Goal: Transaction & Acquisition: Purchase product/service

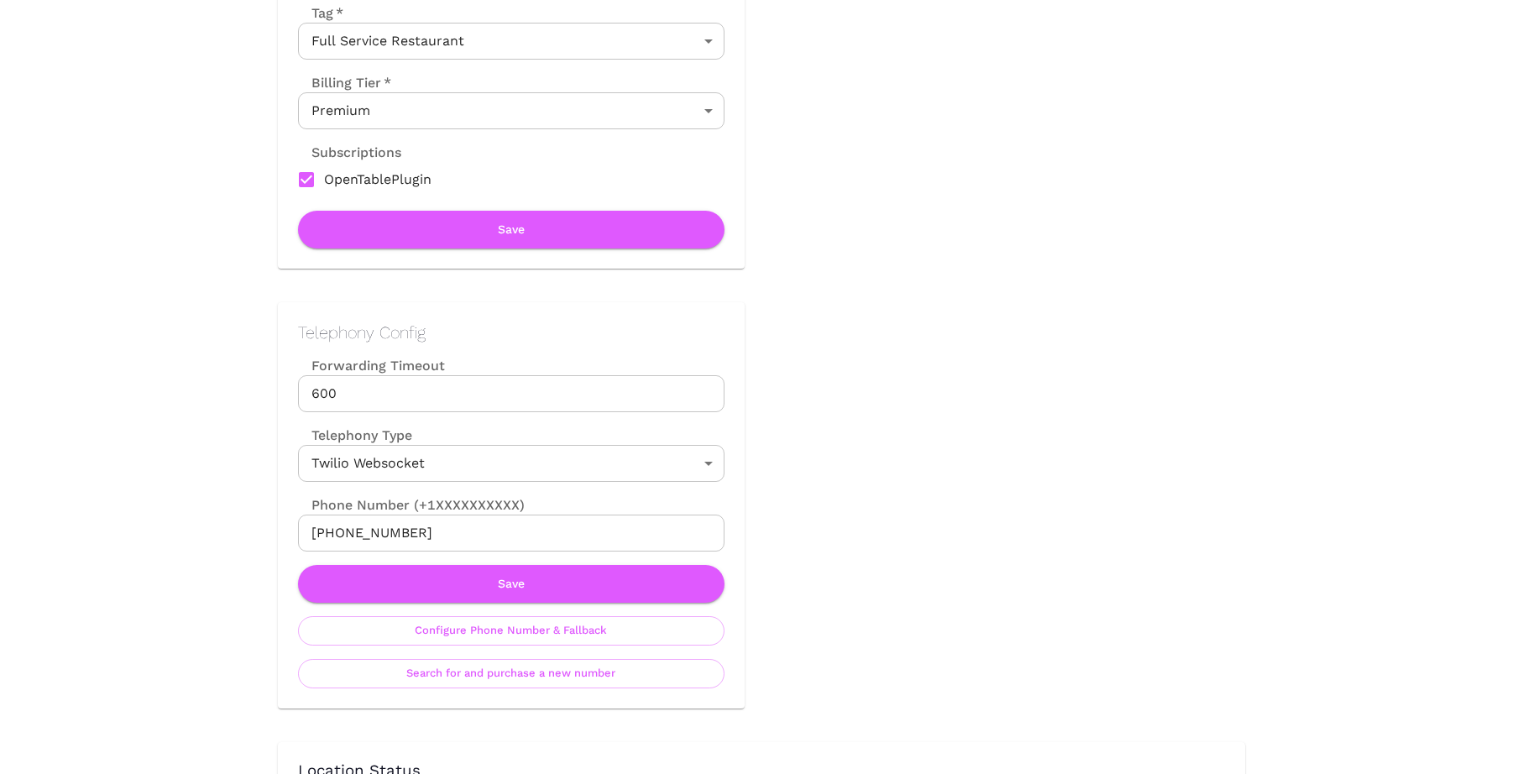
scroll to position [608, 0]
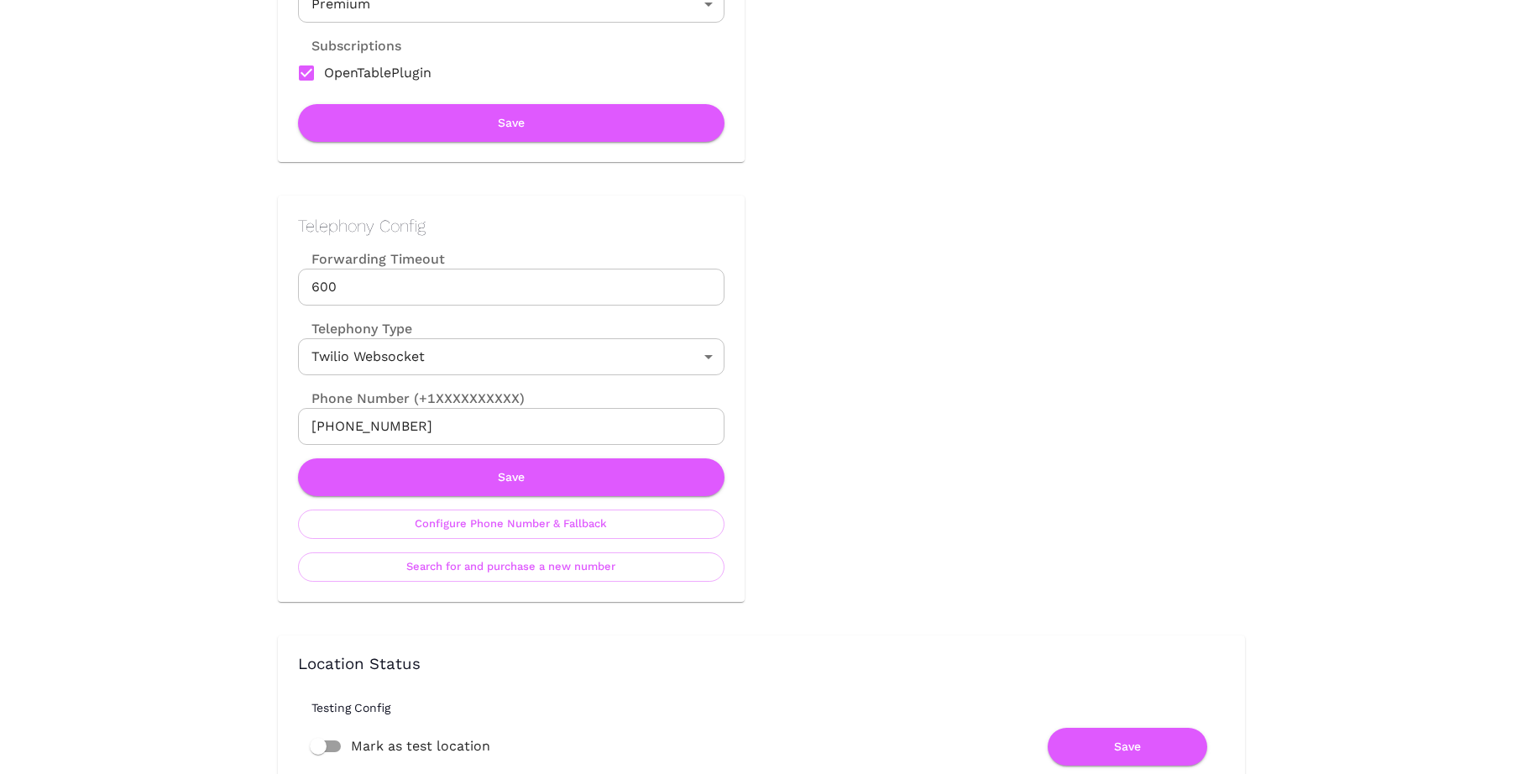
click at [369, 428] on input "[PHONE_NUMBER]" at bounding box center [511, 426] width 426 height 37
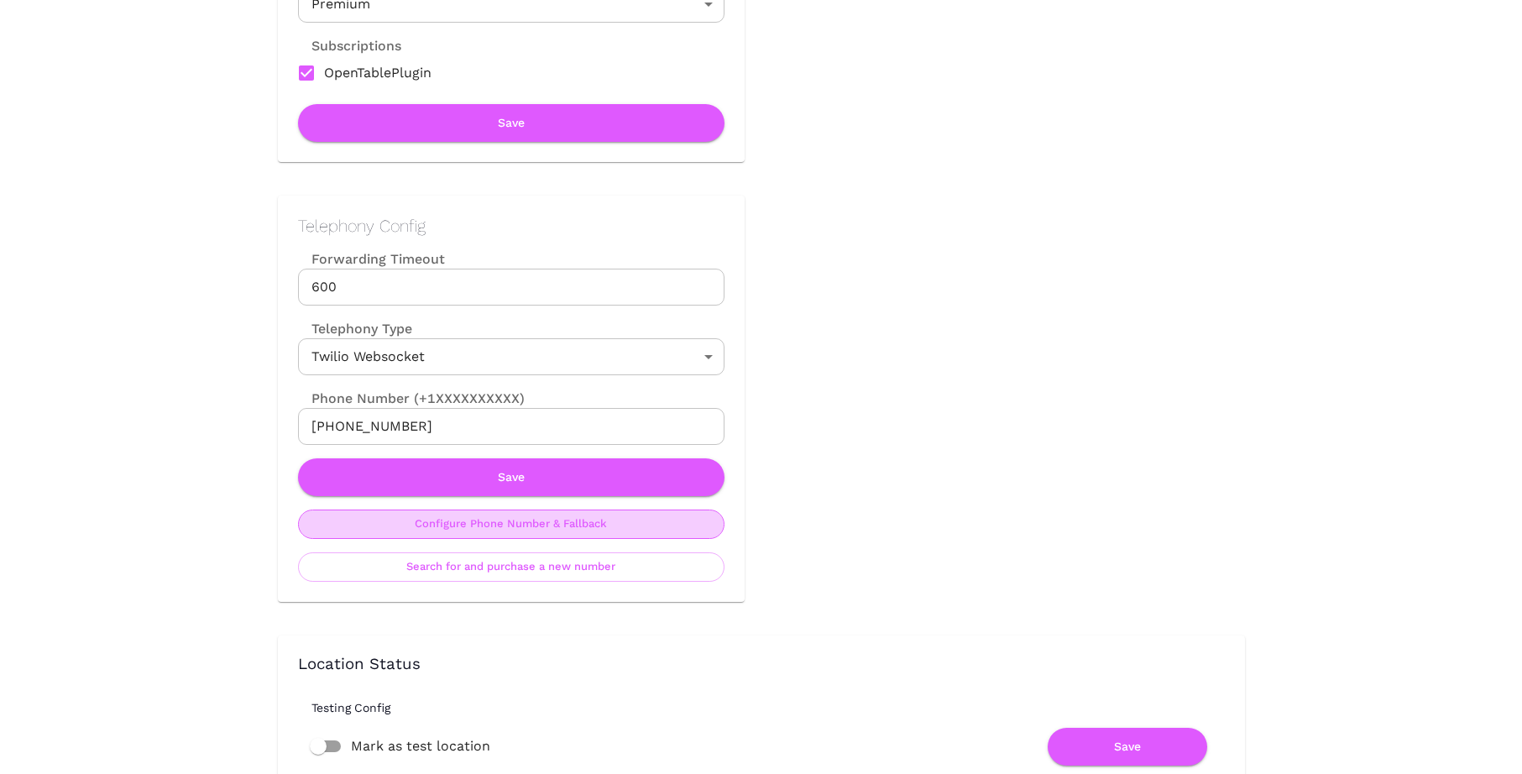
click at [536, 520] on button "Configure Phone Number & Fallback" at bounding box center [511, 524] width 426 height 29
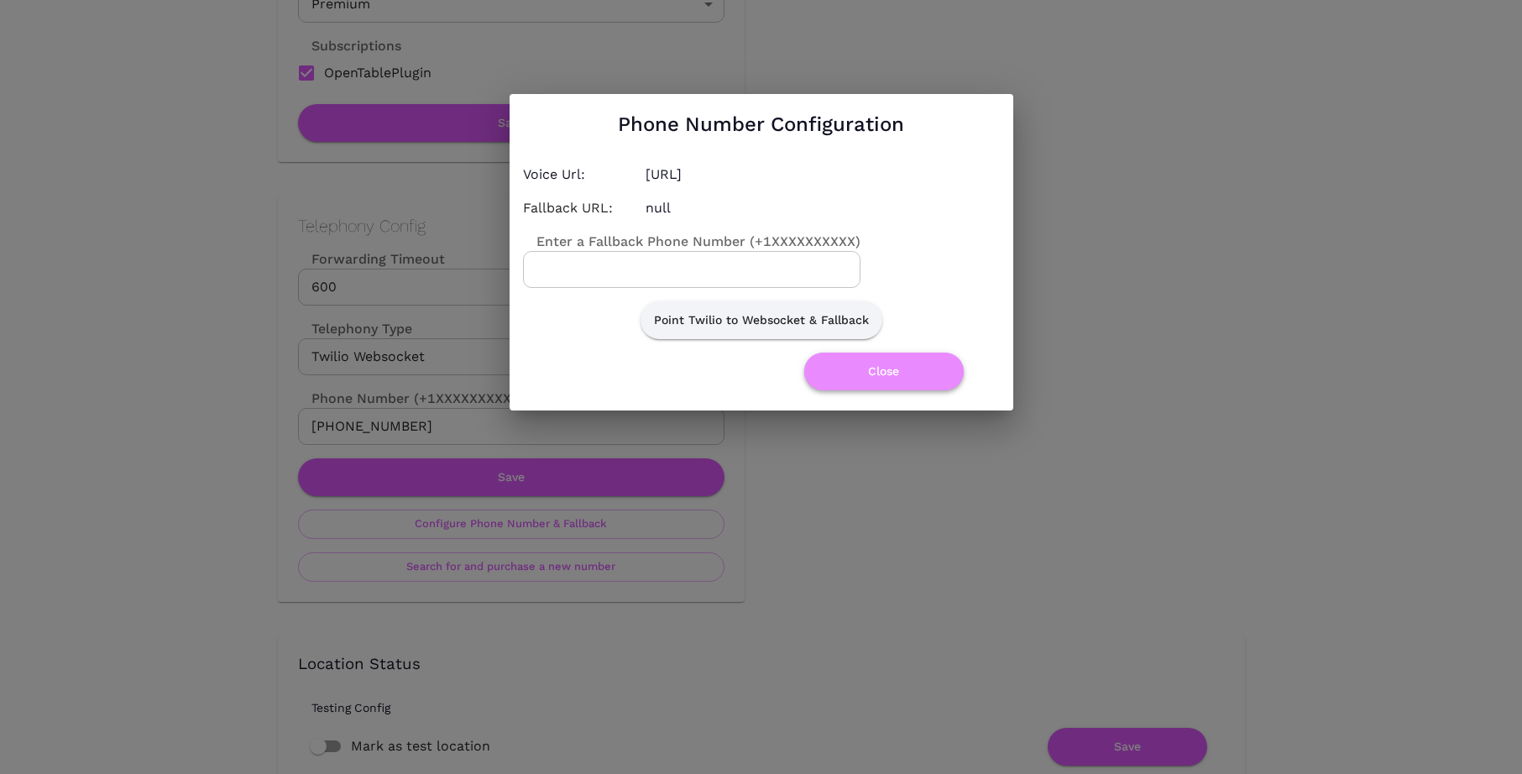
click at [840, 375] on button "Close" at bounding box center [883, 372] width 159 height 38
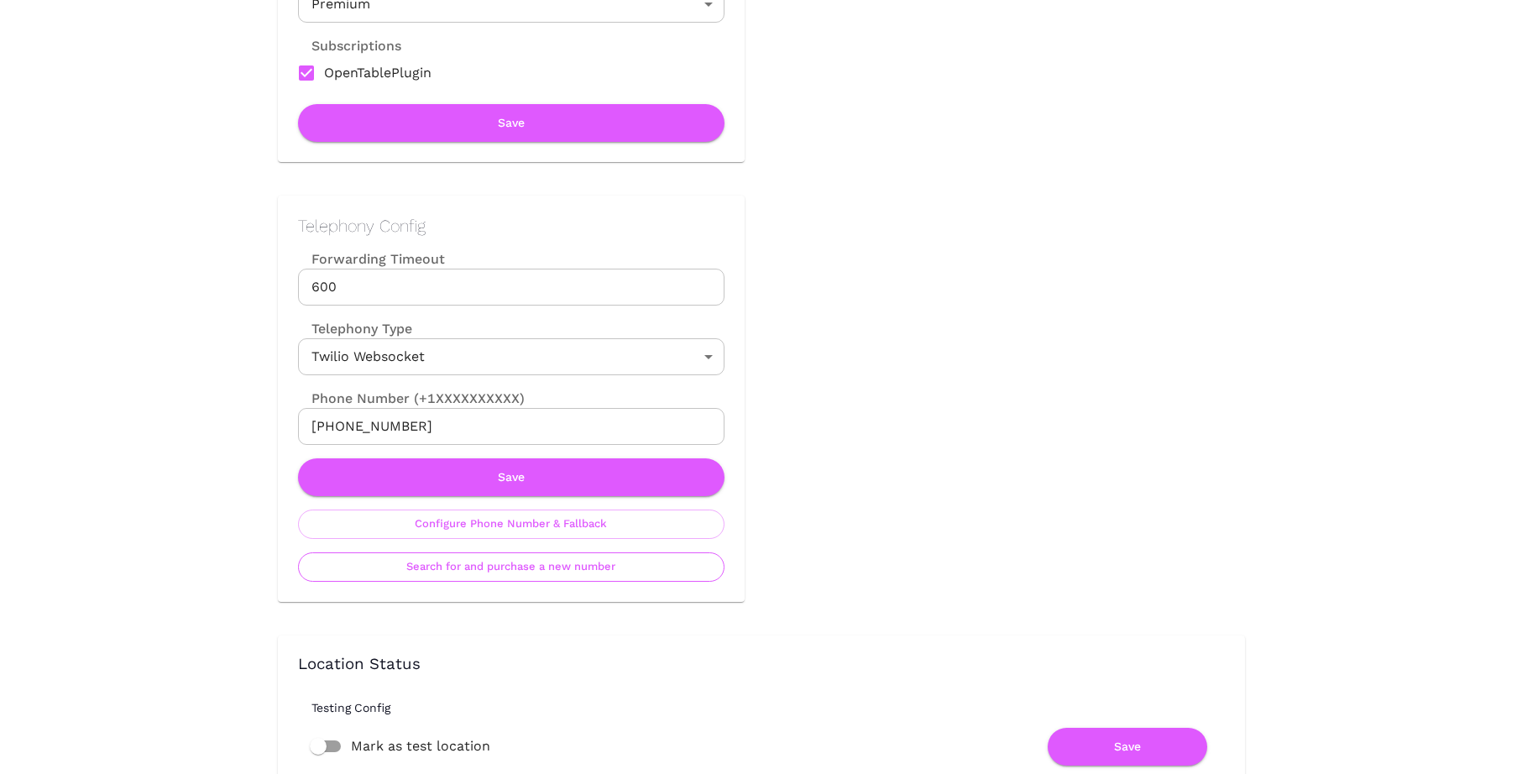
click at [628, 565] on button "Search for and purchase a new number" at bounding box center [511, 566] width 426 height 29
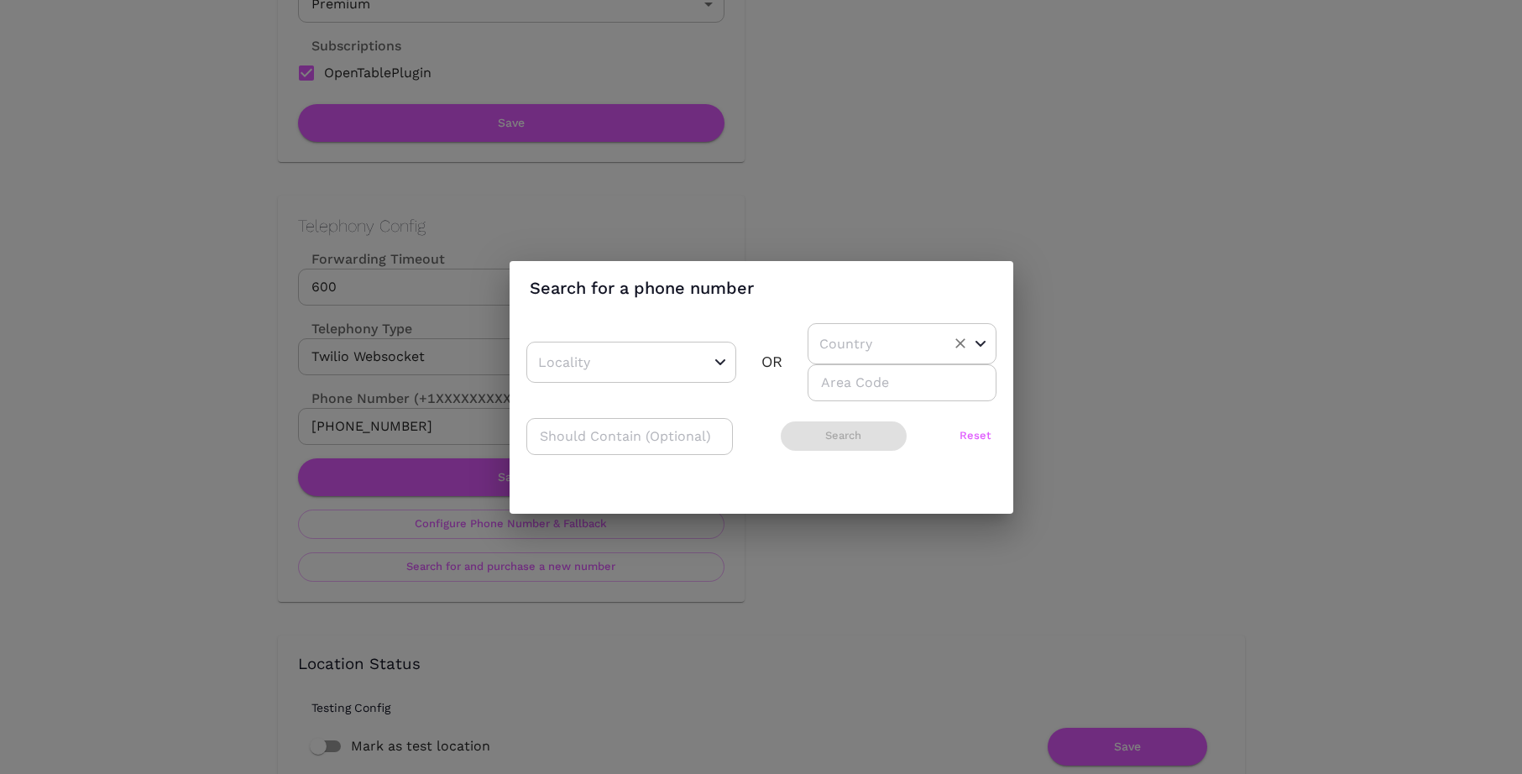
click at [846, 340] on input "text" at bounding box center [876, 344] width 122 height 26
click at [834, 384] on li "US" at bounding box center [899, 386] width 183 height 30
type input "US"
click at [834, 384] on input "number" at bounding box center [902, 382] width 189 height 37
type input "616"
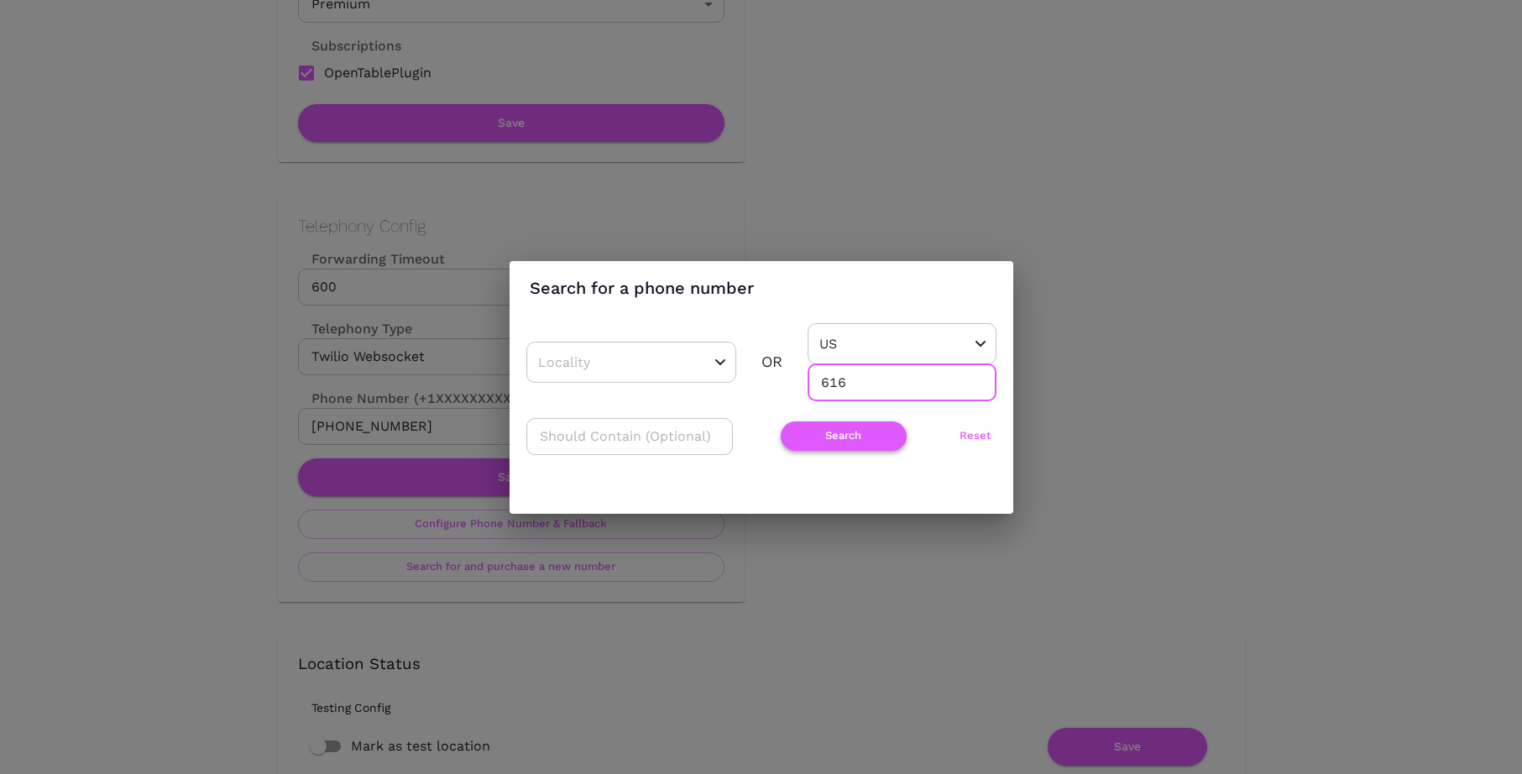
click at [836, 427] on button "Search" at bounding box center [844, 435] width 126 height 29
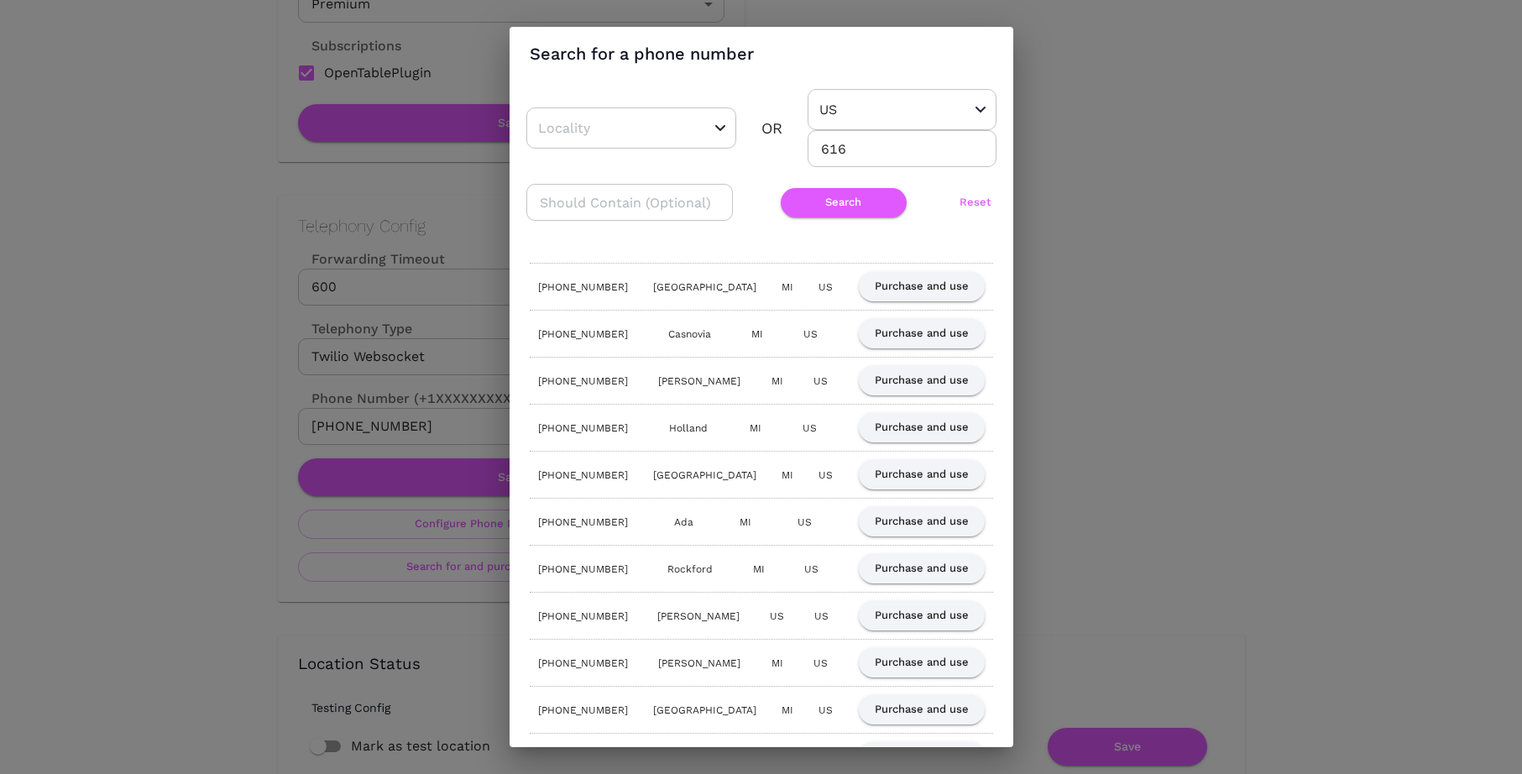
click at [1120, 193] on div "Search for a phone number ​ OR [GEOGRAPHIC_DATA] ​ 616 ​ ​ Search Reset [PHONE_…" at bounding box center [761, 387] width 1522 height 774
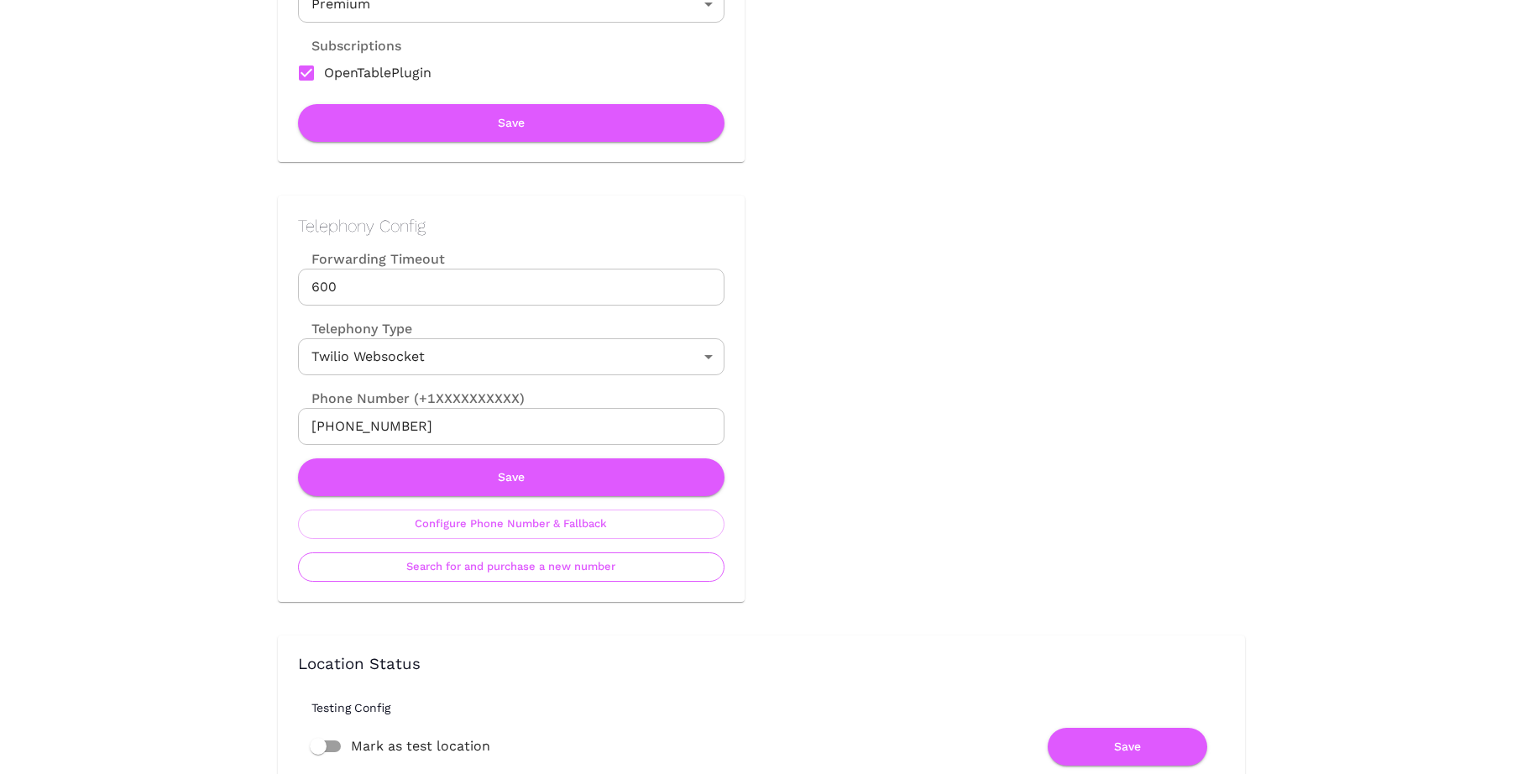
click at [538, 571] on button "Search for and purchase a new number" at bounding box center [511, 566] width 426 height 29
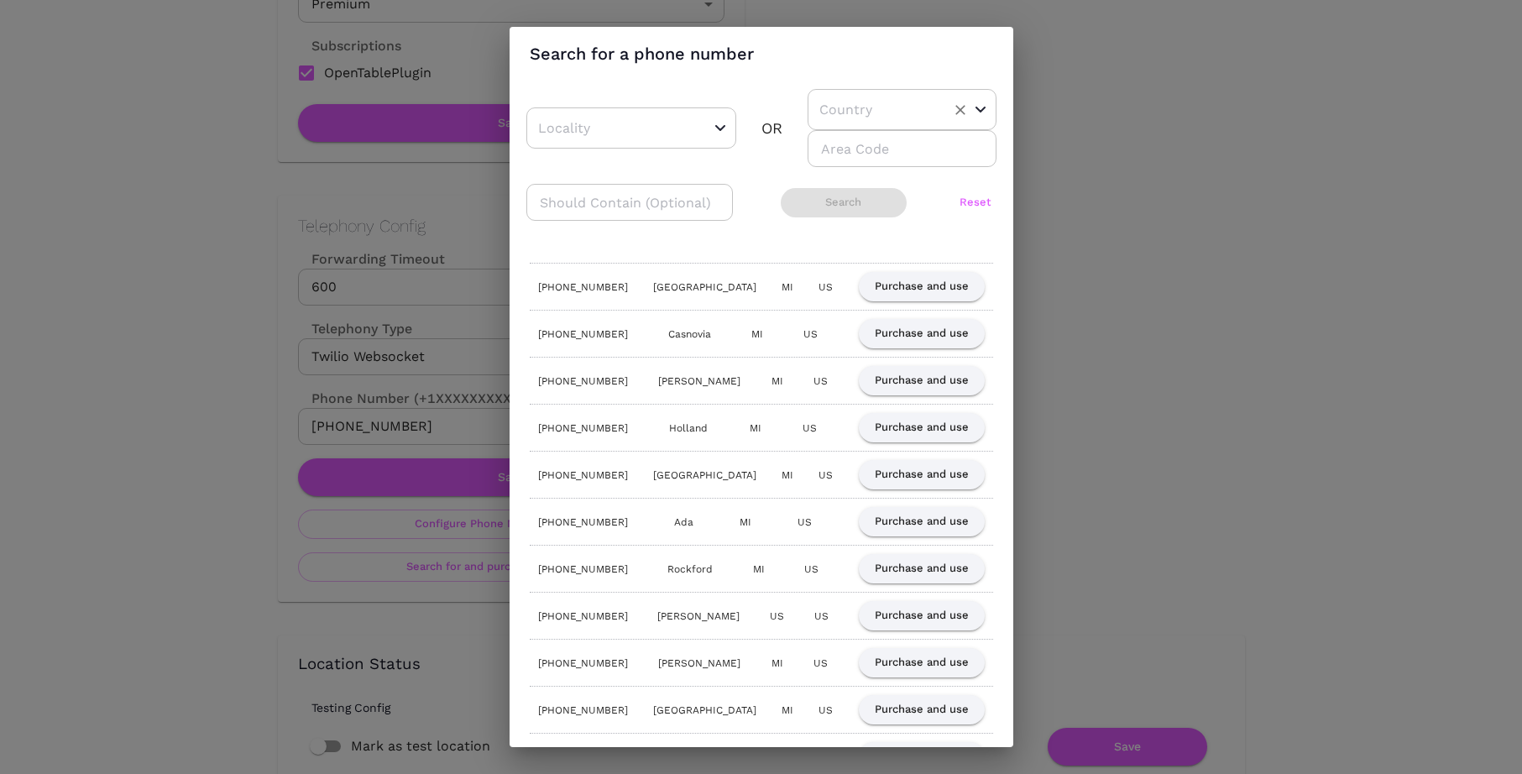
click at [857, 103] on input "text" at bounding box center [876, 110] width 122 height 26
click at [821, 138] on li "US" at bounding box center [899, 152] width 183 height 30
type input "US"
click at [826, 154] on input "number" at bounding box center [902, 148] width 189 height 37
type input "616"
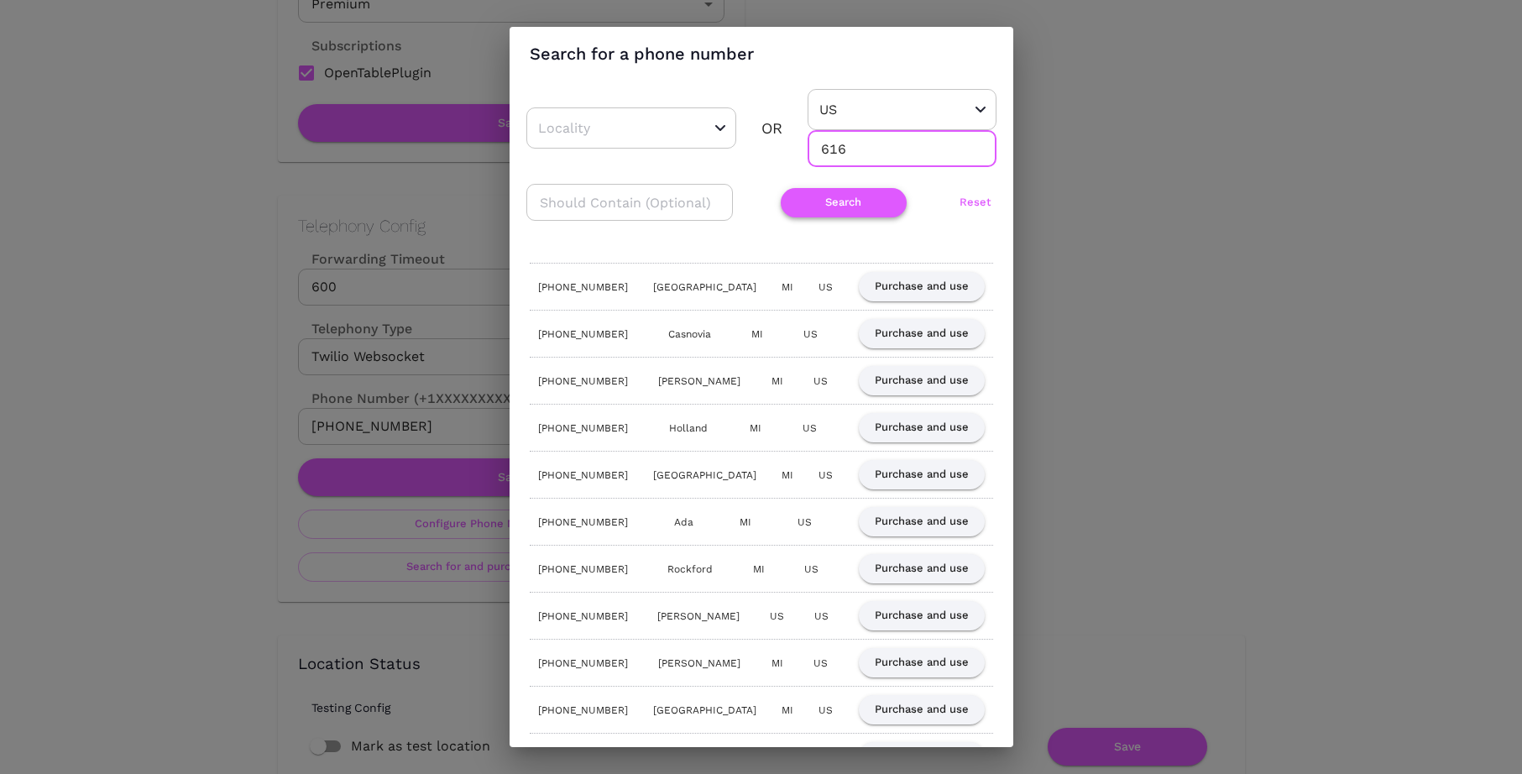
click at [826, 196] on button "Search" at bounding box center [844, 202] width 126 height 29
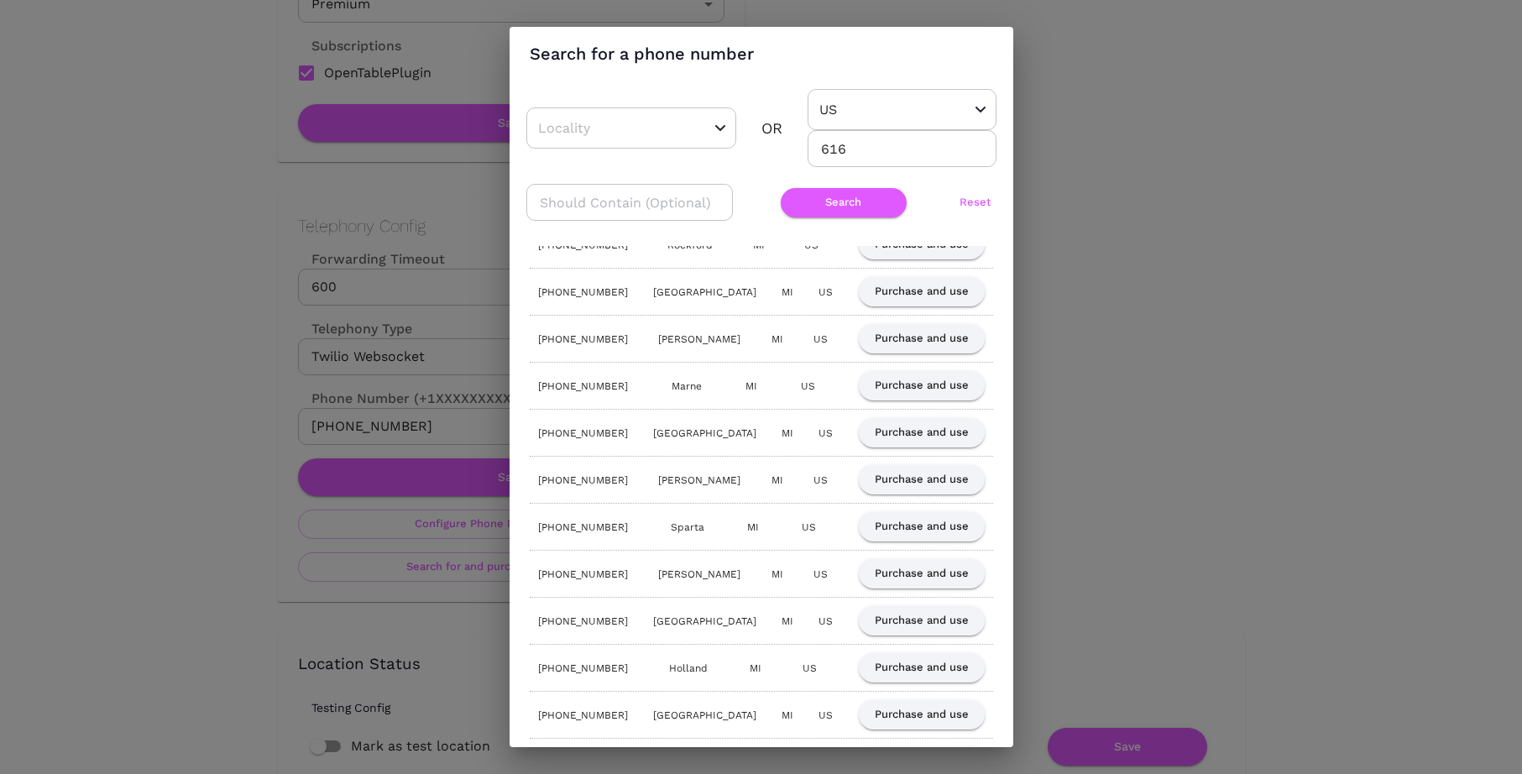
scroll to position [50, 0]
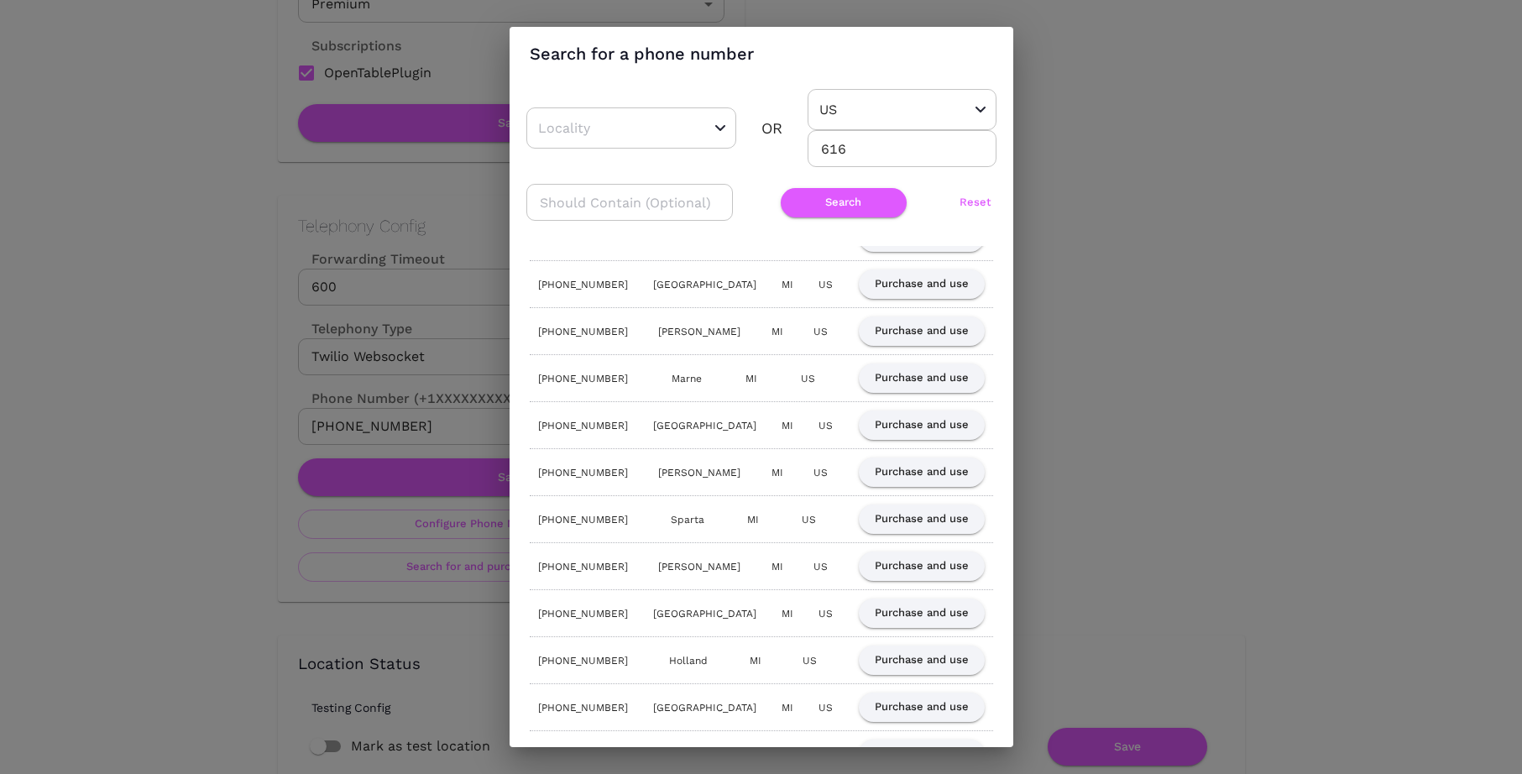
click at [588, 207] on input "text" at bounding box center [629, 202] width 207 height 37
type input "303"
click at [808, 207] on button "Search" at bounding box center [844, 202] width 126 height 29
click at [896, 570] on button "Purchase and use" at bounding box center [922, 566] width 126 height 29
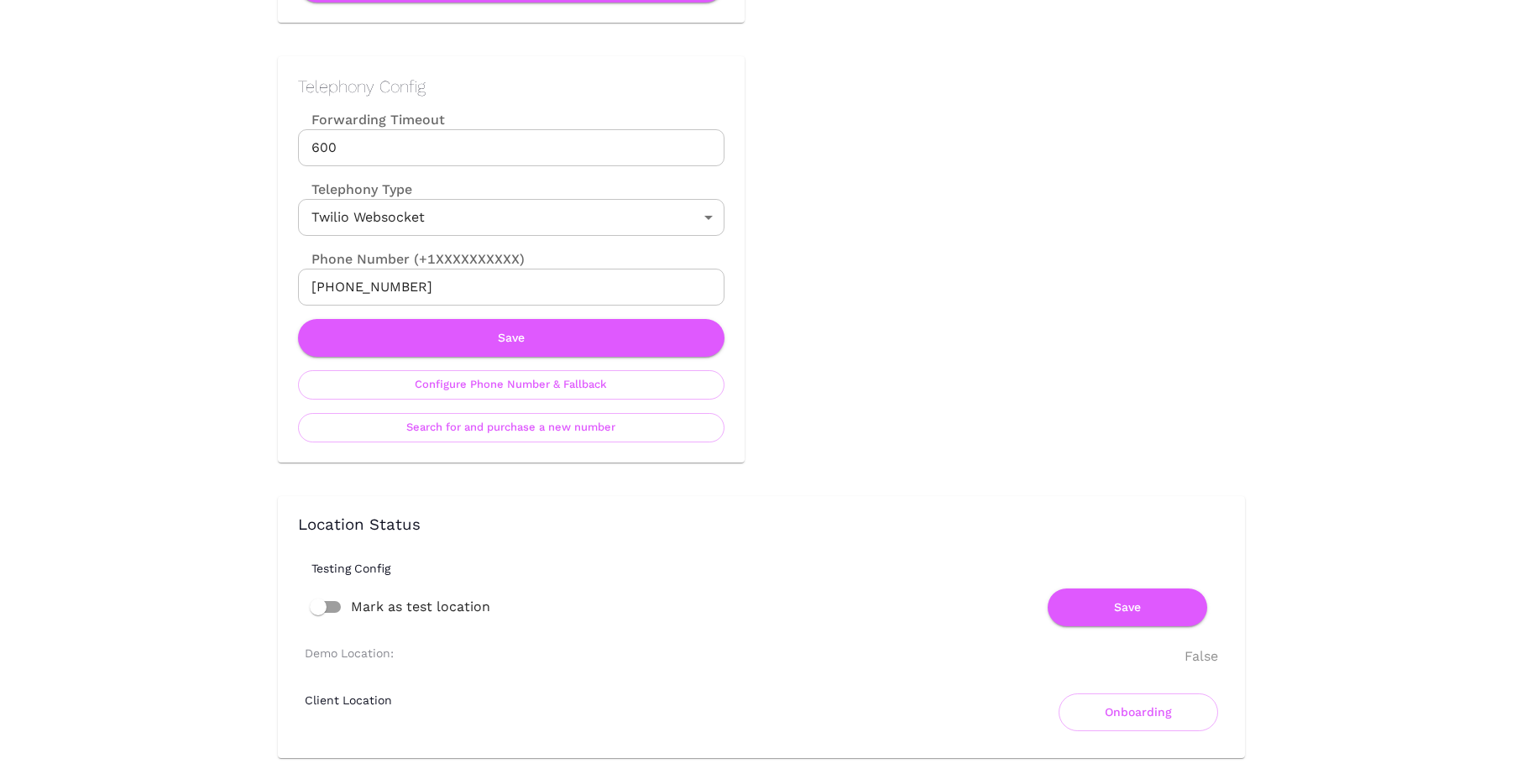
scroll to position [860, 0]
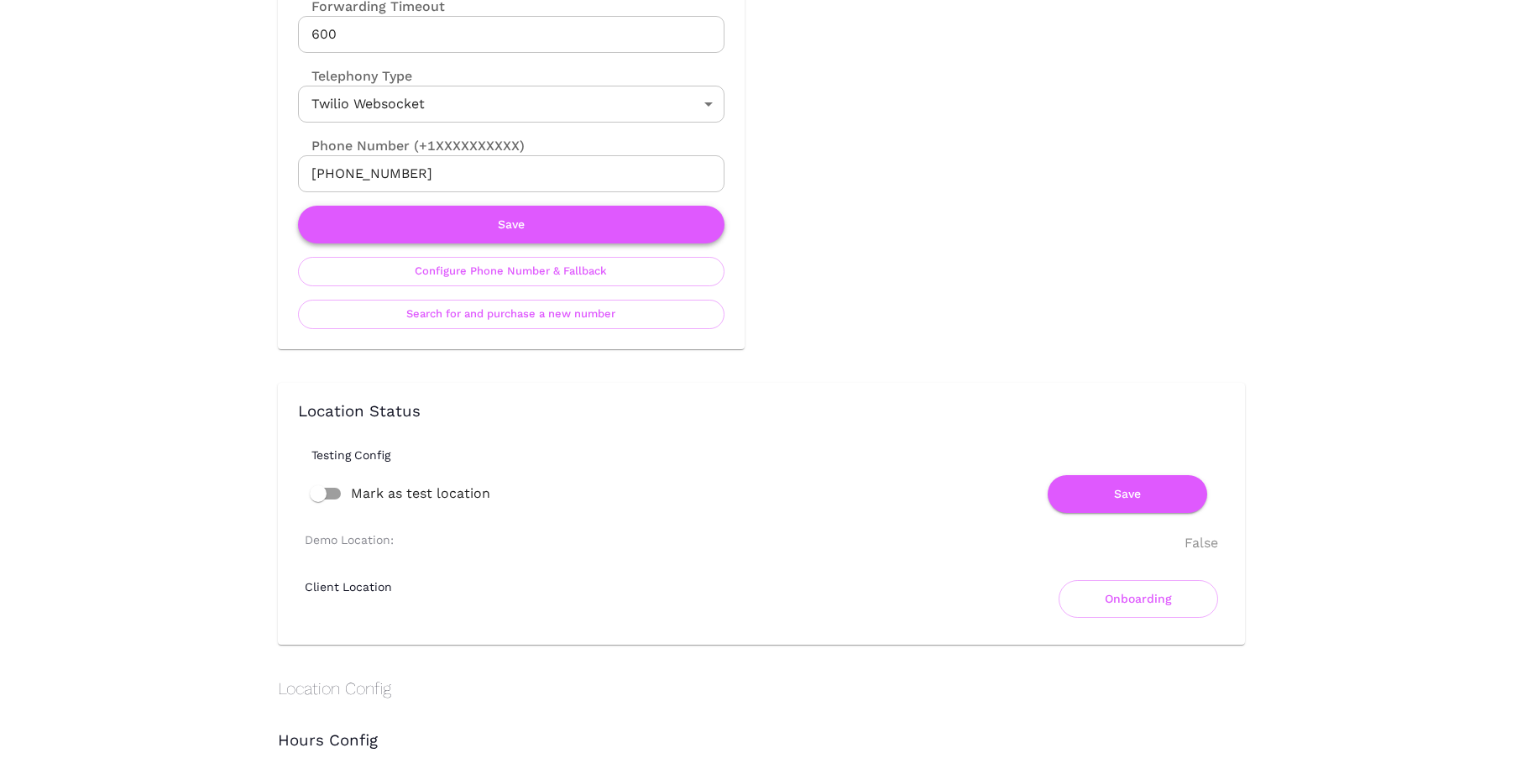
click at [546, 226] on button "Save" at bounding box center [511, 225] width 426 height 38
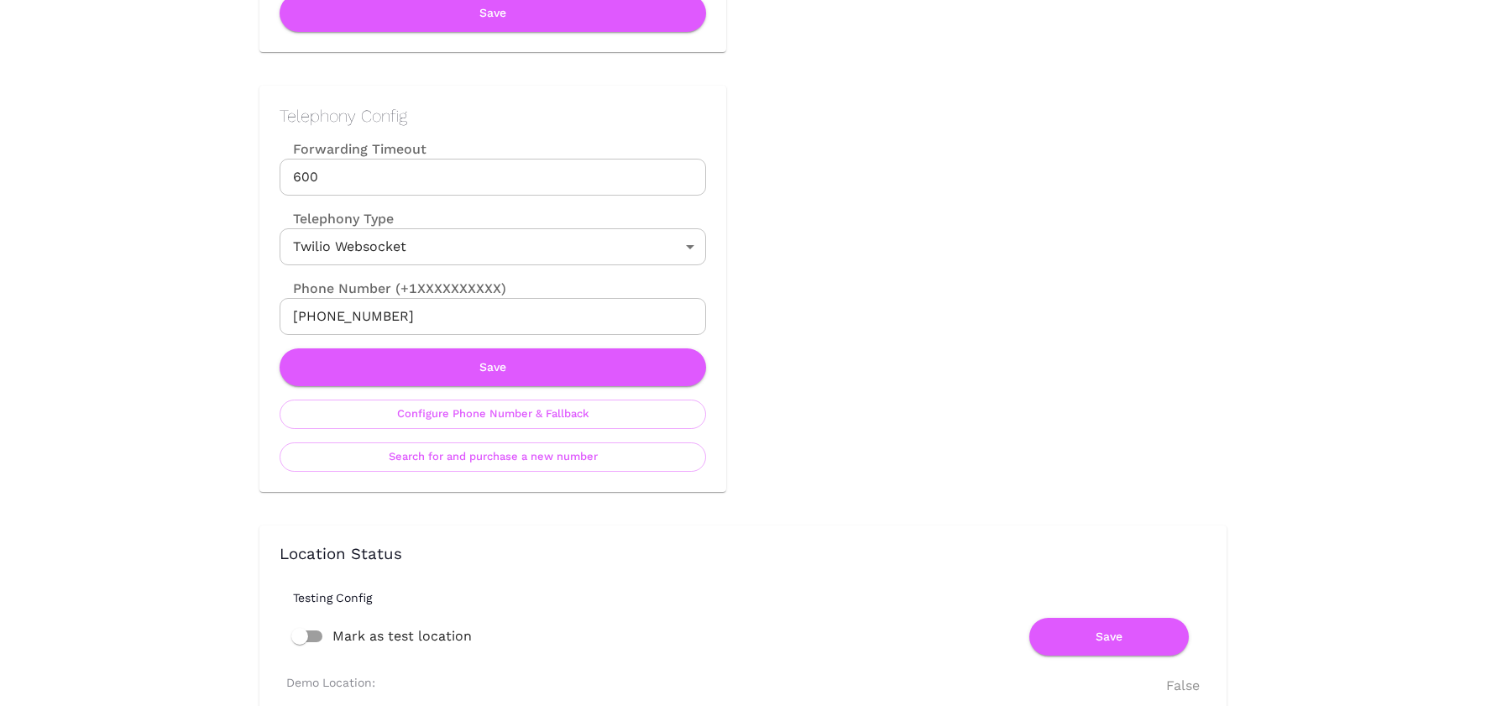
scroll to position [718, 0]
click at [562, 416] on button "Configure Phone Number & Fallback" at bounding box center [493, 414] width 426 height 29
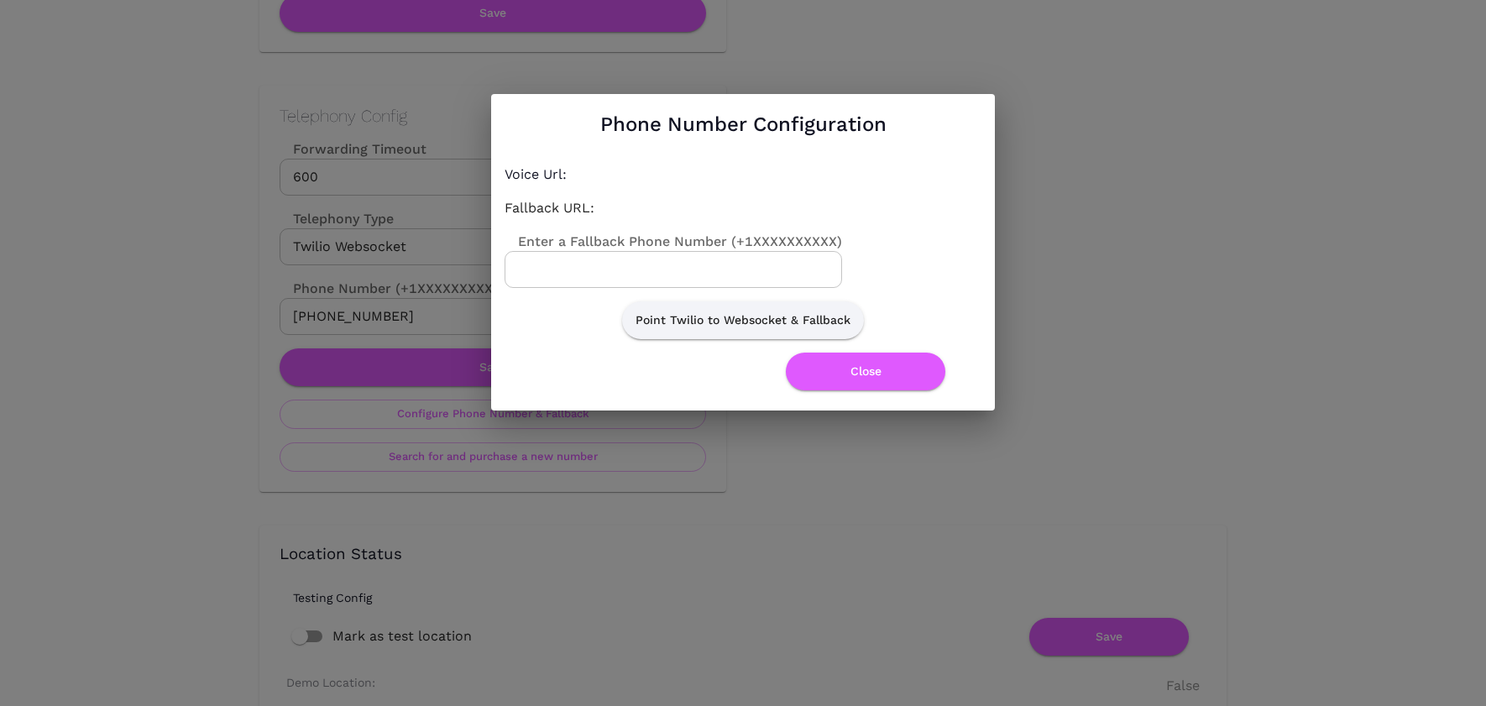
click at [680, 267] on input "Enter a Fallback Phone Number (+1XXXXXXXXXX)" at bounding box center [673, 269] width 337 height 37
click at [792, 313] on button "Point Twilio to Websocket & Fallback" at bounding box center [743, 320] width 242 height 38
click at [869, 372] on button "Close" at bounding box center [865, 372] width 159 height 38
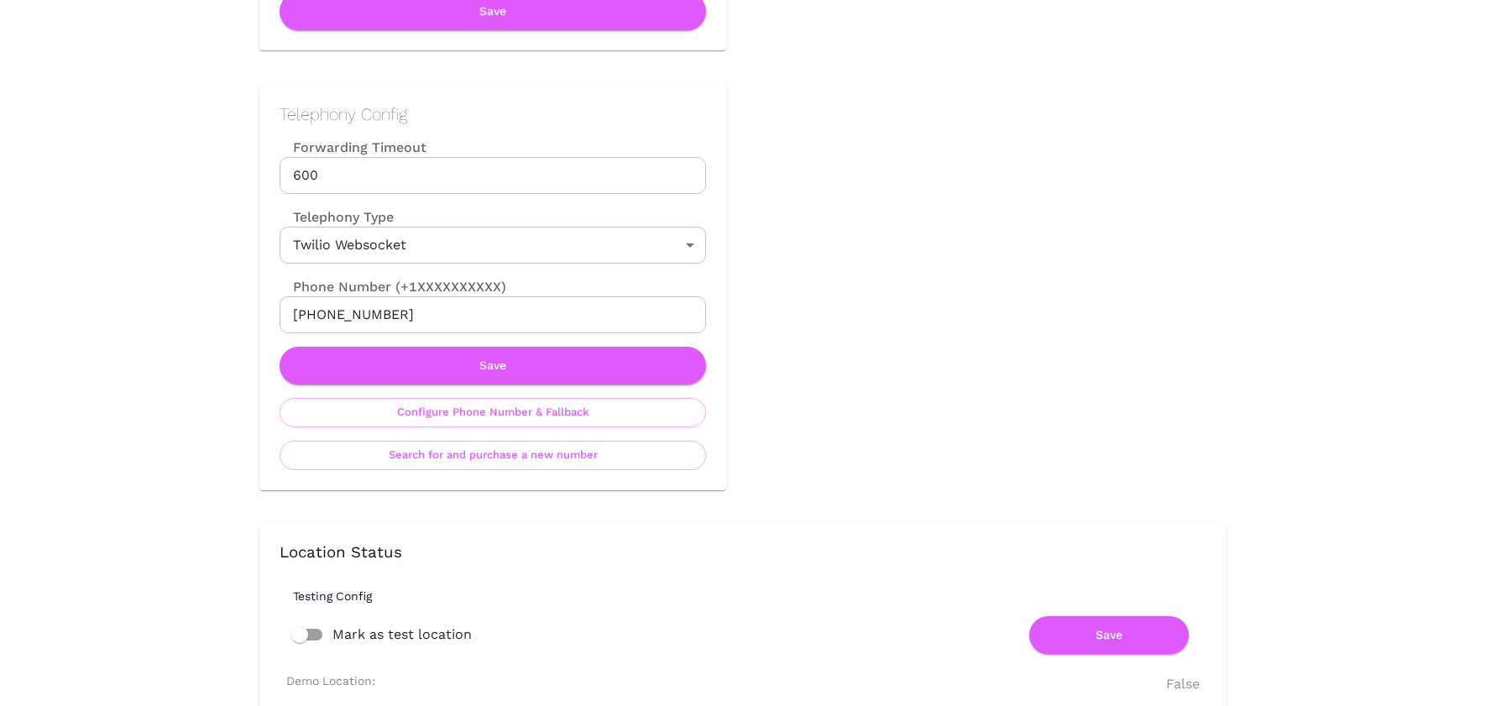
scroll to position [783, 0]
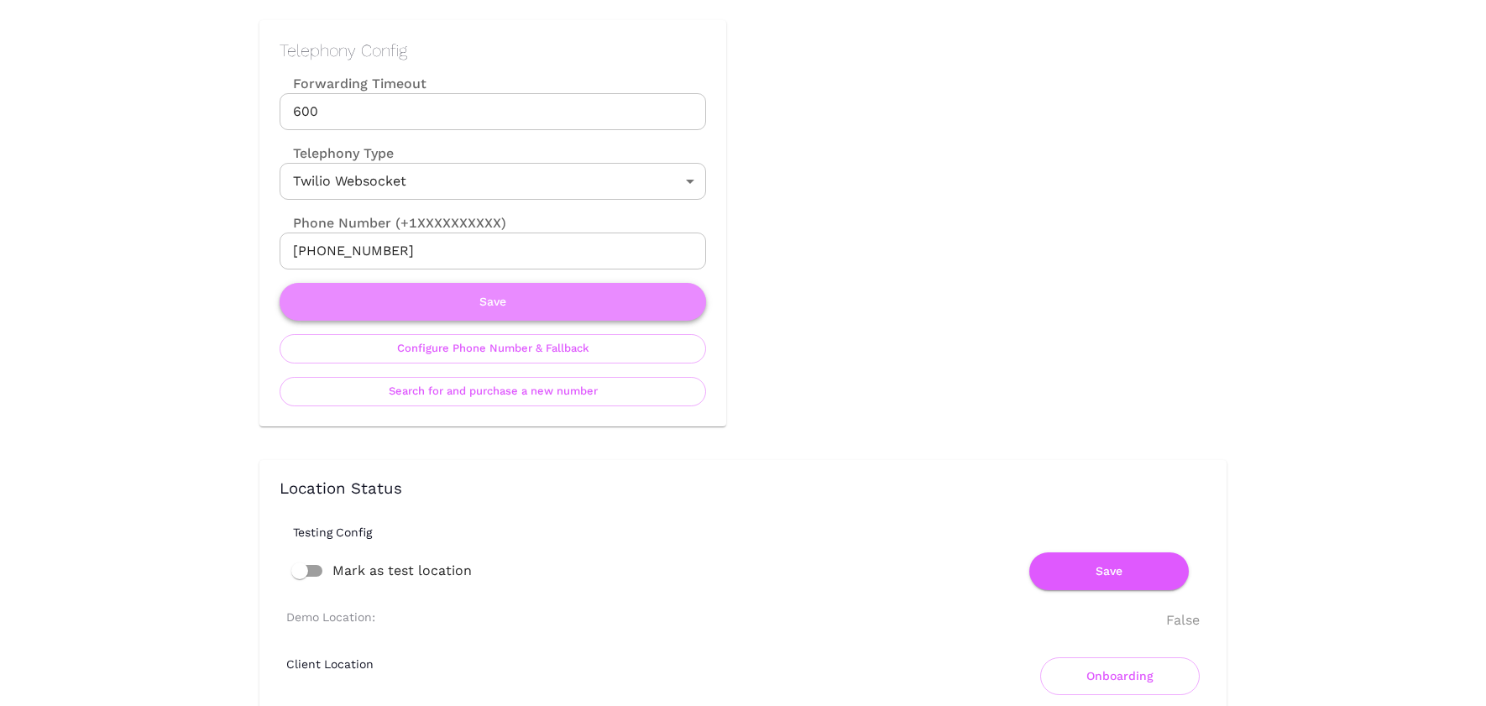
click at [541, 311] on button "Save" at bounding box center [493, 302] width 426 height 38
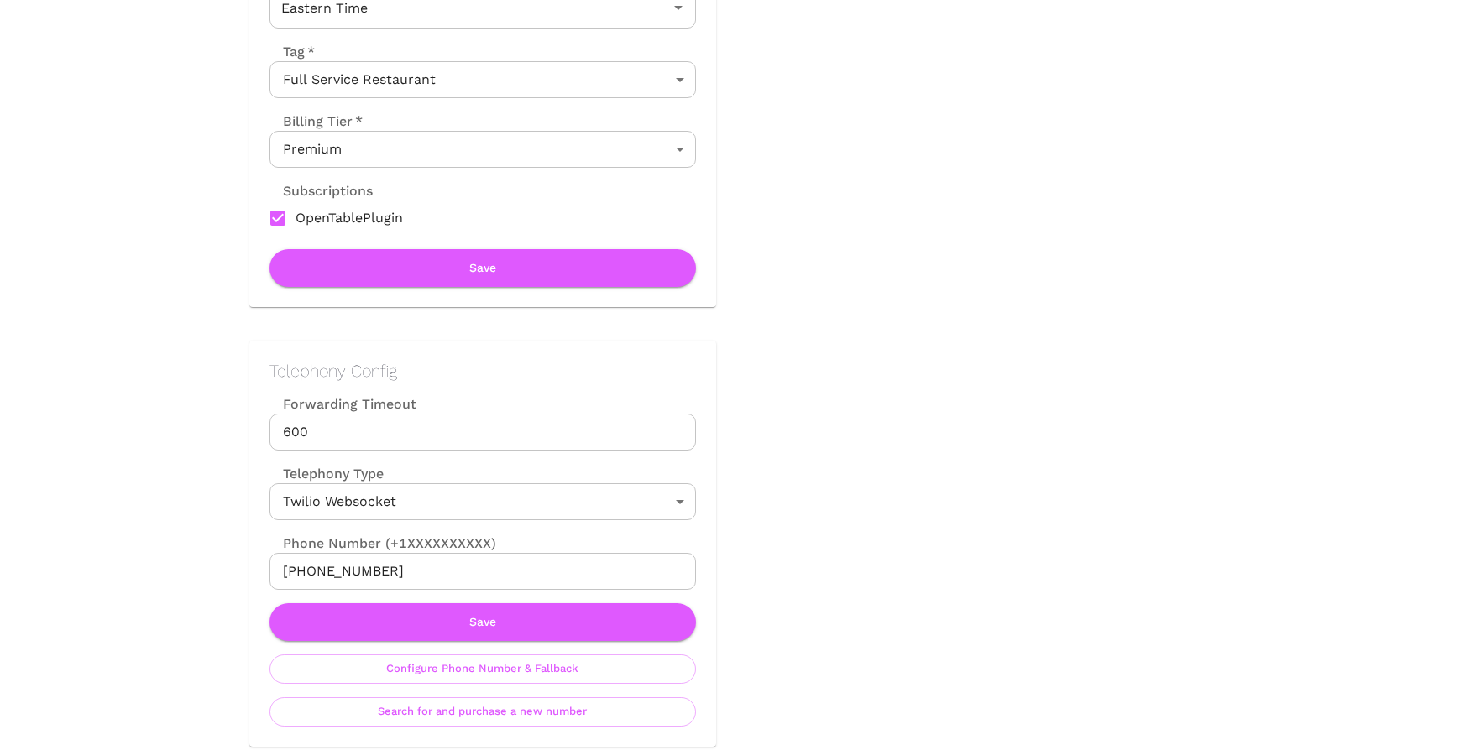
scroll to position [570, 0]
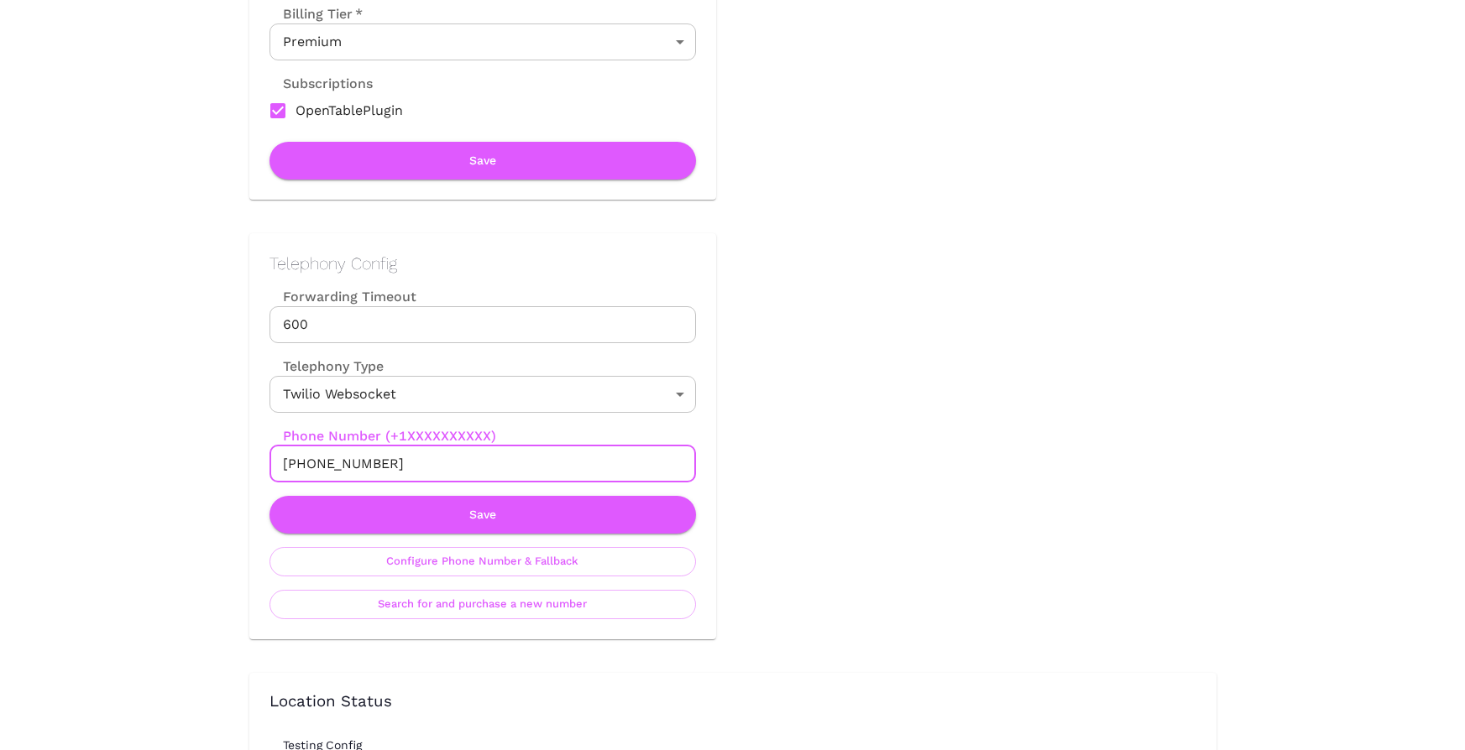
drag, startPoint x: 299, startPoint y: 463, endPoint x: 385, endPoint y: 463, distance: 86.5
click at [385, 463] on input "[PHONE_NUMBER]" at bounding box center [482, 464] width 426 height 37
